Goal: Task Accomplishment & Management: Use online tool/utility

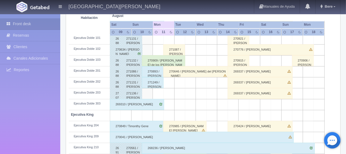
scroll to position [165, 0]
click at [157, 83] on div "271249 / [PERSON_NAME] ." at bounding box center [153, 82] width 22 height 11
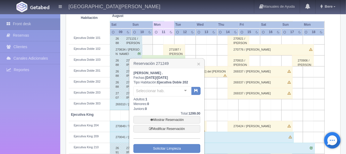
click at [157, 83] on div "[PERSON_NAME] . Fechas: [DATE] / [DATE] Tipo Habitación: Ejecutiva Doble 202 Se…" at bounding box center [167, 122] width 67 height 103
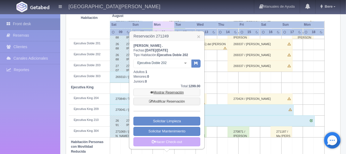
click at [162, 91] on link "Mostrar Reservación" at bounding box center [167, 93] width 67 height 8
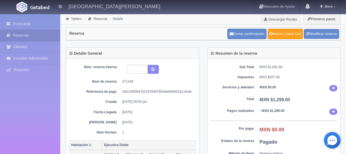
click at [286, 33] on link "Hacer Check-Out" at bounding box center [285, 34] width 35 height 10
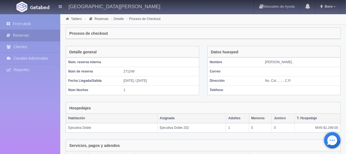
scroll to position [92, 0]
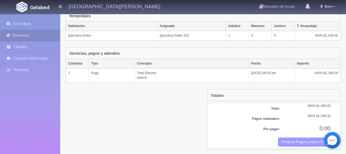
click at [295, 138] on button "Finalizar Pagos y Hacer Checkout" at bounding box center [304, 142] width 53 height 9
click at [199, 16] on div "Hospedajes" at bounding box center [203, 16] width 274 height 12
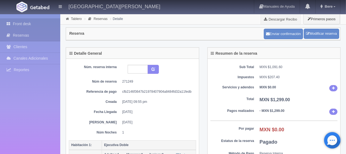
click at [42, 25] on link "Front desk" at bounding box center [30, 23] width 60 height 11
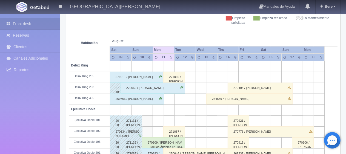
scroll to position [55, 0]
